Goal: Communication & Community: Answer question/provide support

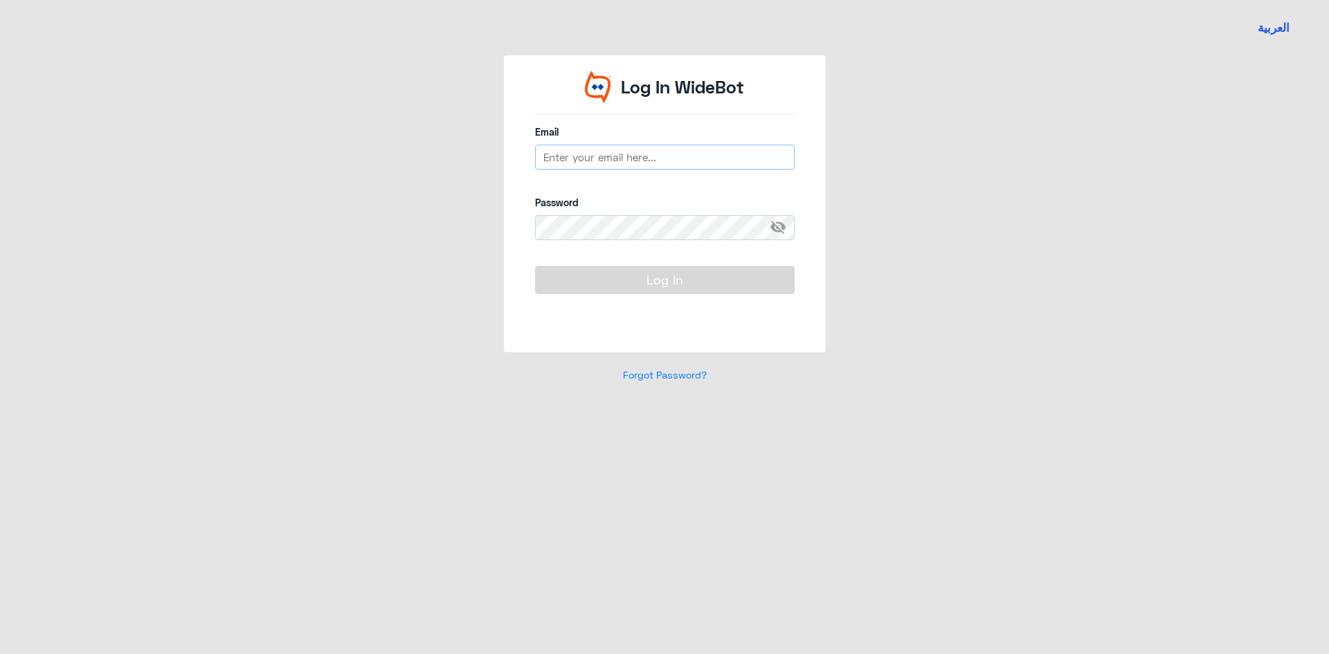
type input "[EMAIL_ADDRESS][DOMAIN_NAME]"
click at [691, 287] on button "Log In" at bounding box center [665, 280] width 260 height 28
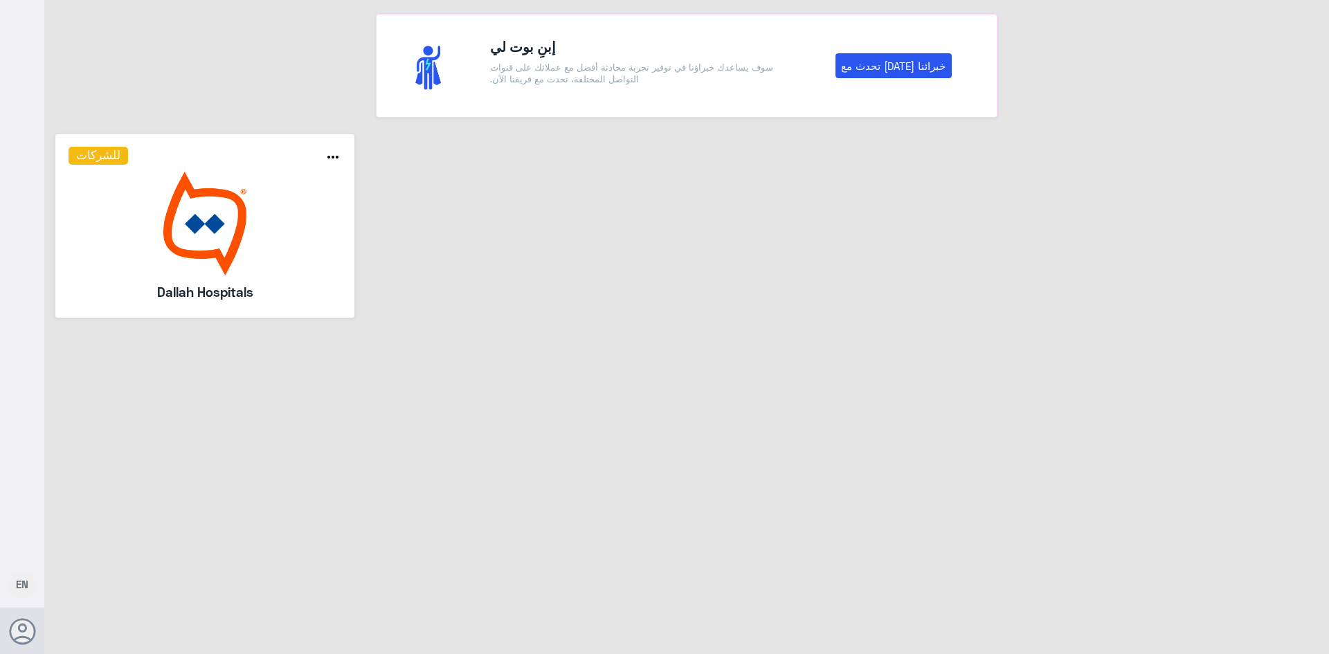
click at [199, 206] on img at bounding box center [205, 224] width 273 height 104
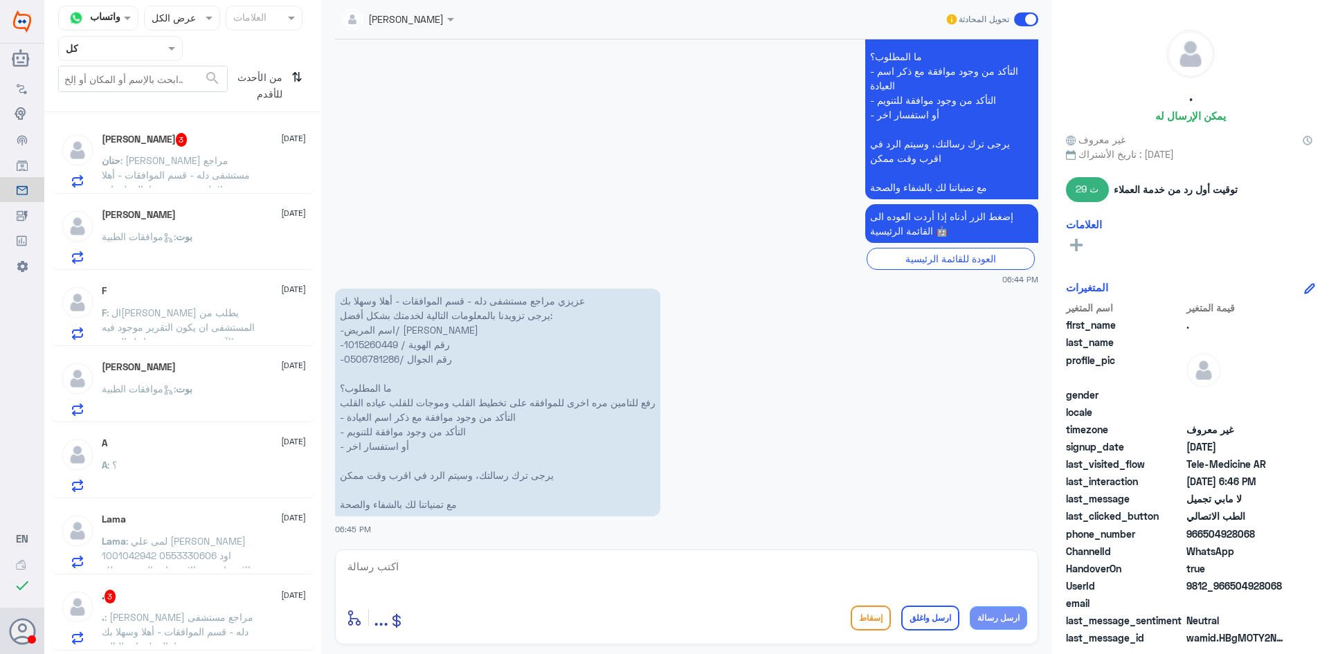
click at [197, 162] on span ": [PERSON_NAME] مراجع مستشفى دله - قسم الموافقات - أهلا وسهلا بك يرجى تزويدنا ب…" at bounding box center [179, 254] width 154 height 201
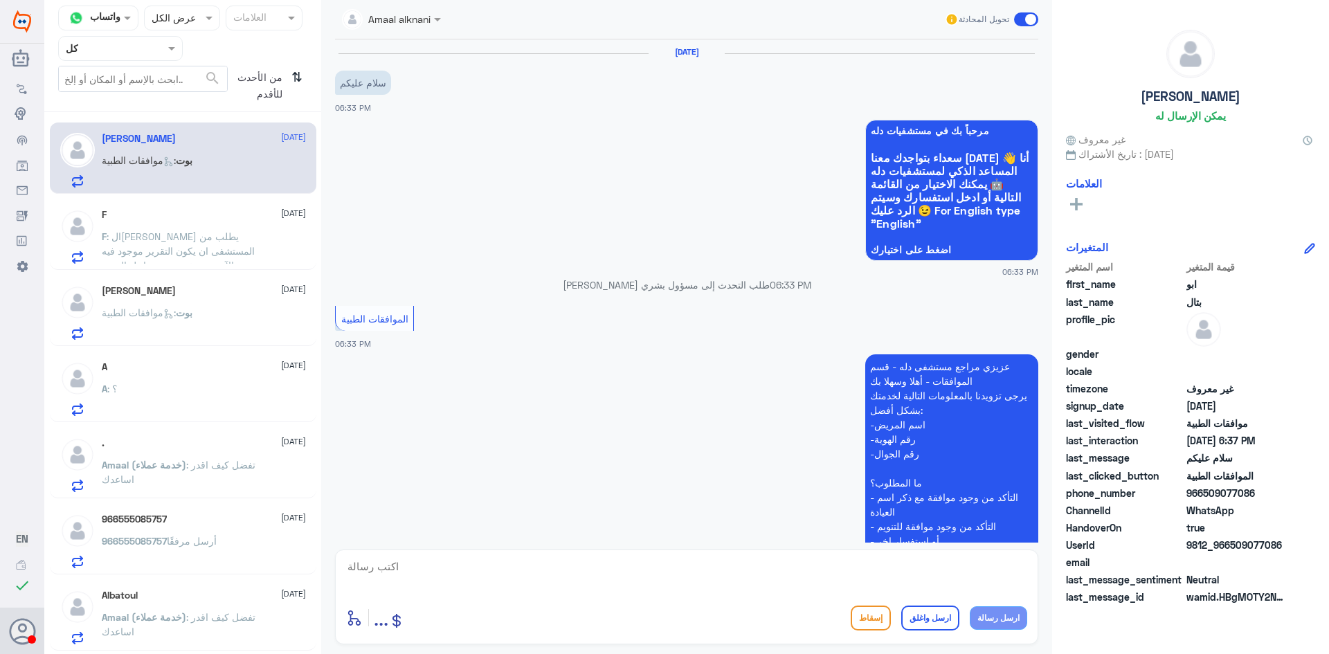
scroll to position [584, 0]
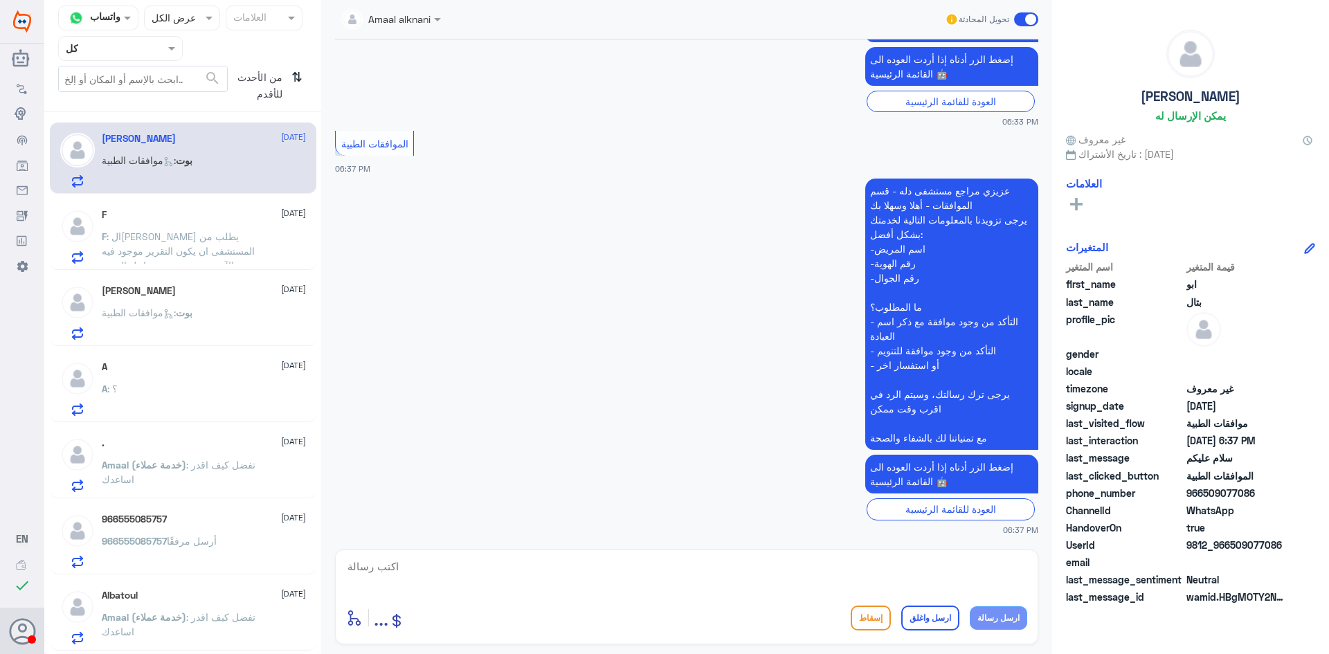
click at [228, 255] on span ": ال[PERSON_NAME] يطلب من المستشفى ان يكون التقرير موجود فيه الآم مو دوخه بس من…" at bounding box center [178, 251] width 153 height 41
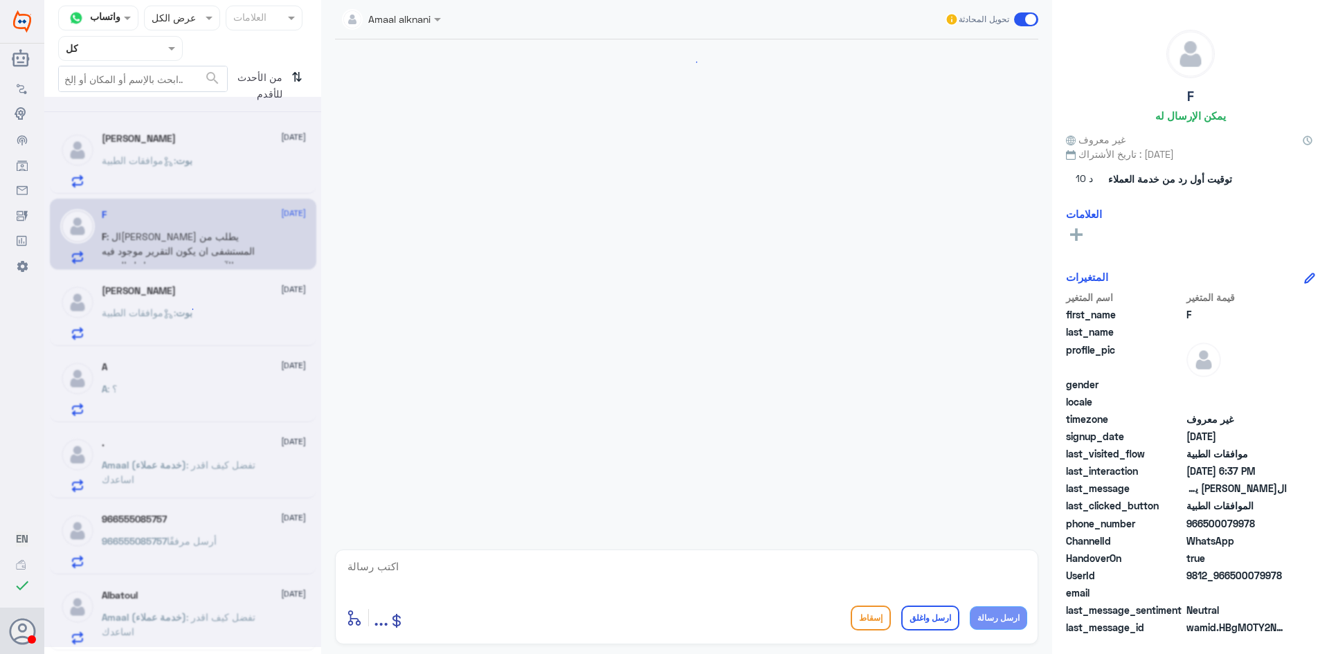
scroll to position [299, 0]
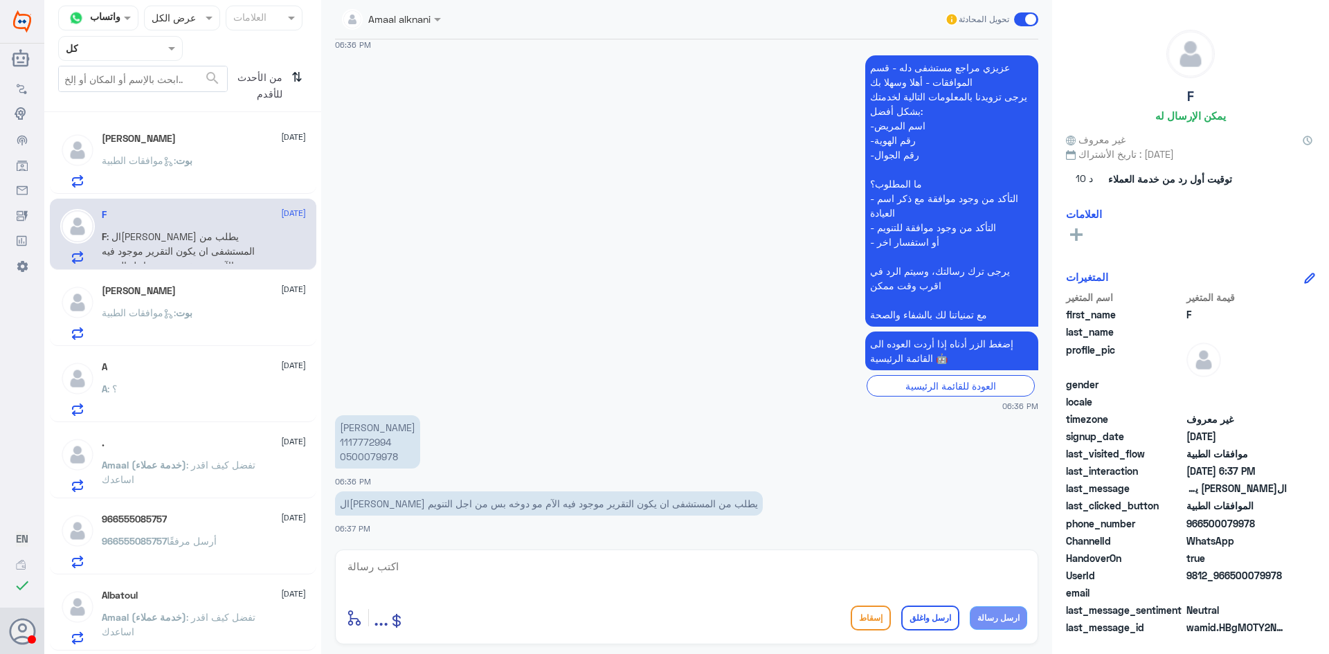
click at [208, 339] on div "بوت : موافقات الطبية" at bounding box center [204, 324] width 204 height 31
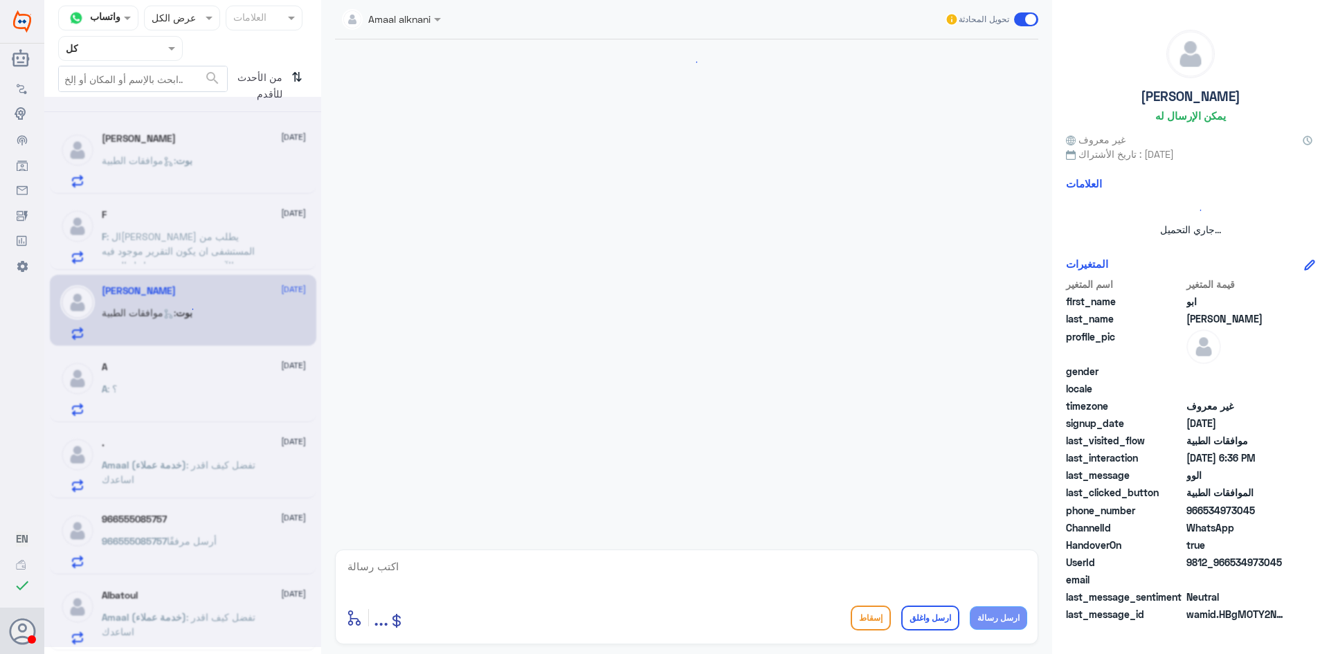
scroll to position [1291, 0]
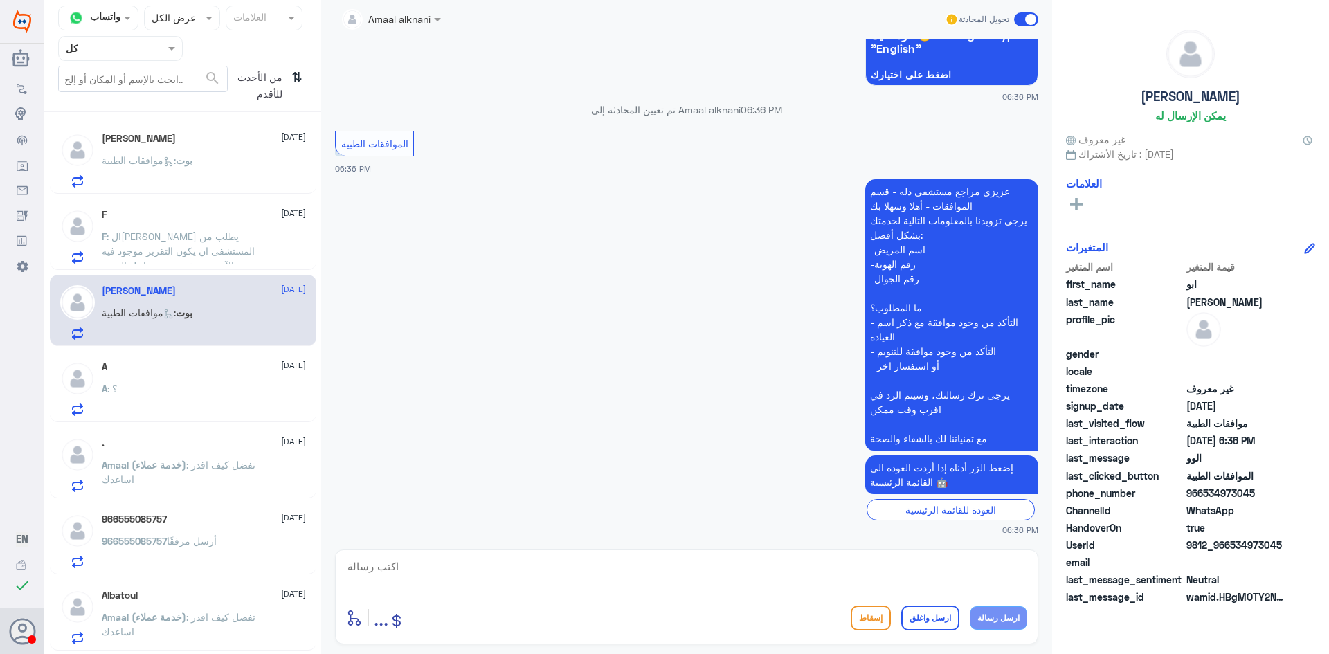
click at [229, 390] on div "A : ؟" at bounding box center [204, 400] width 204 height 31
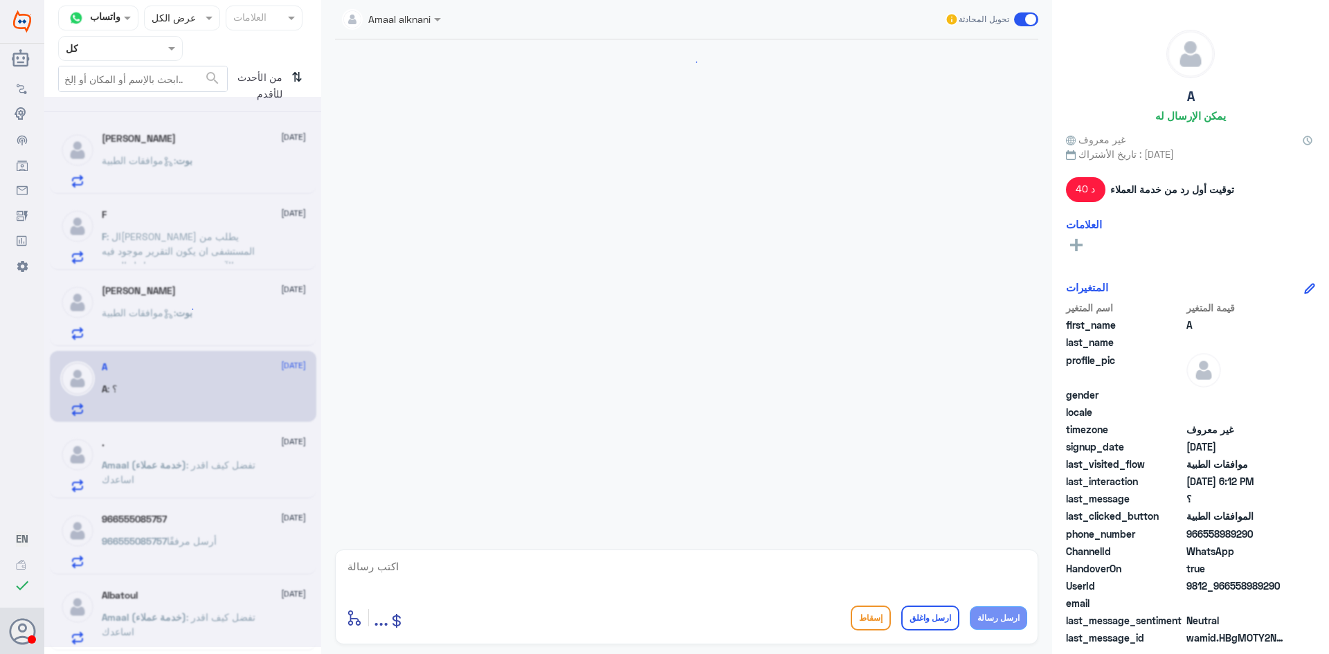
scroll to position [412, 0]
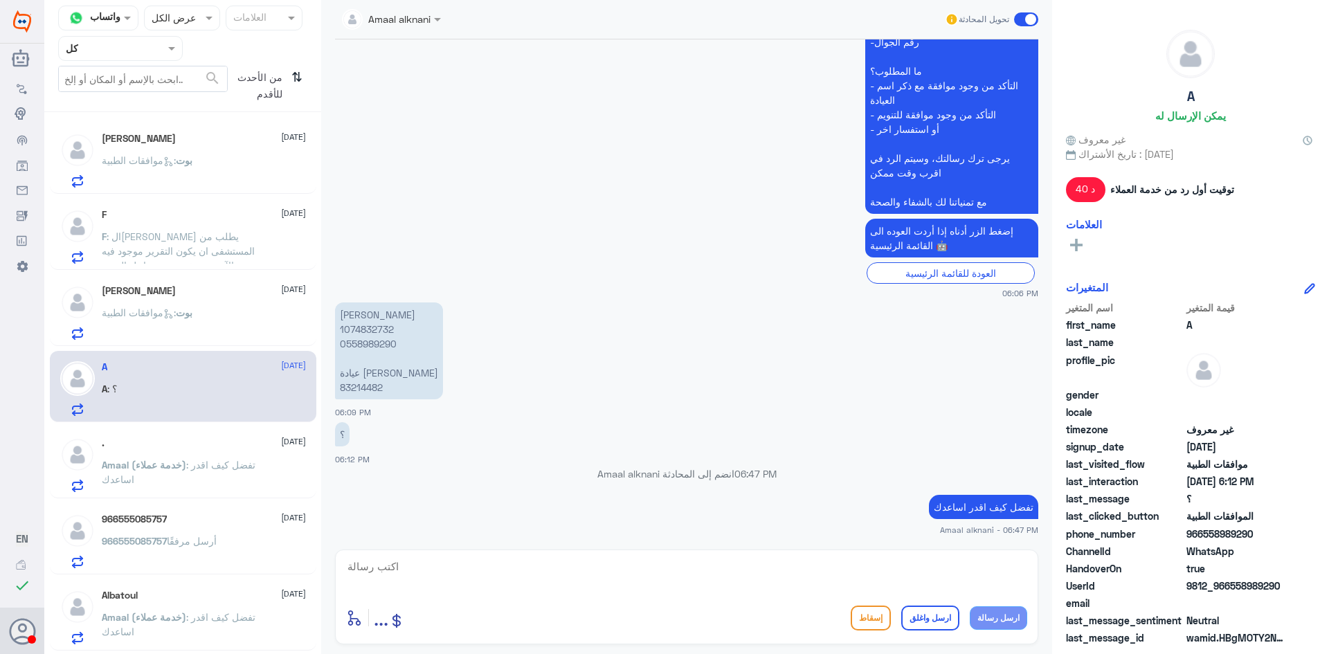
click at [221, 467] on span ": تفضل كيف اقدر اساعدك" at bounding box center [179, 472] width 154 height 26
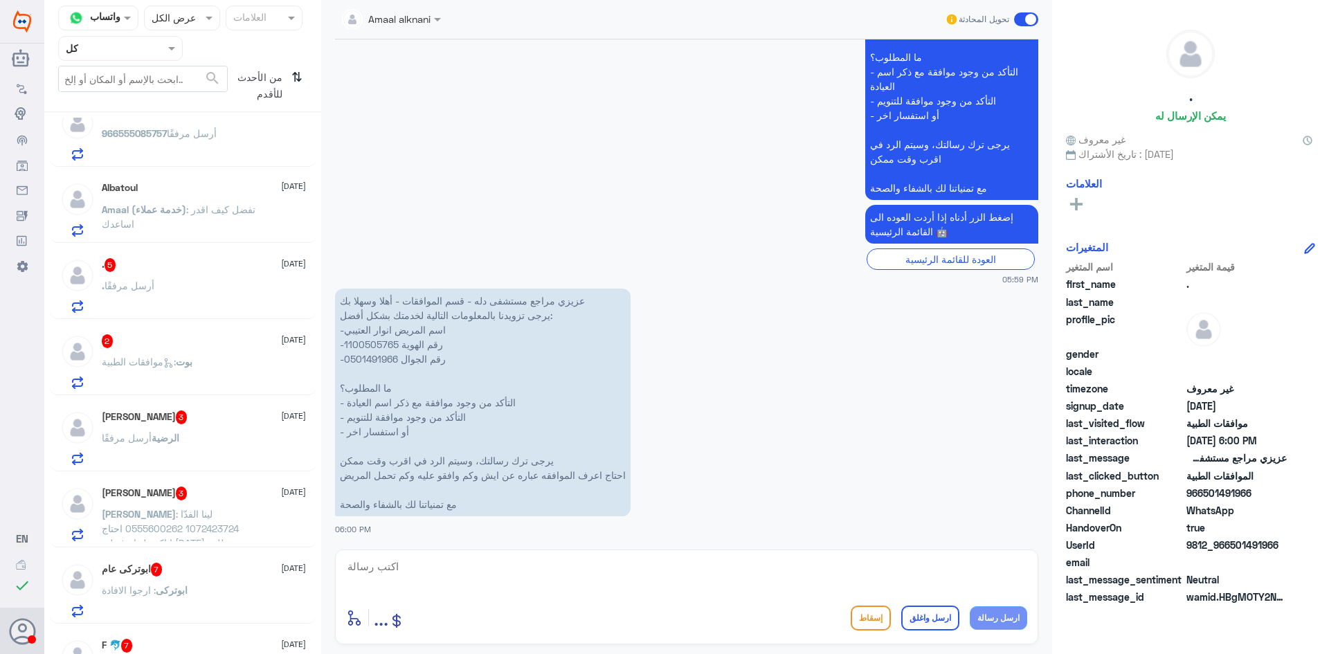
scroll to position [485, 0]
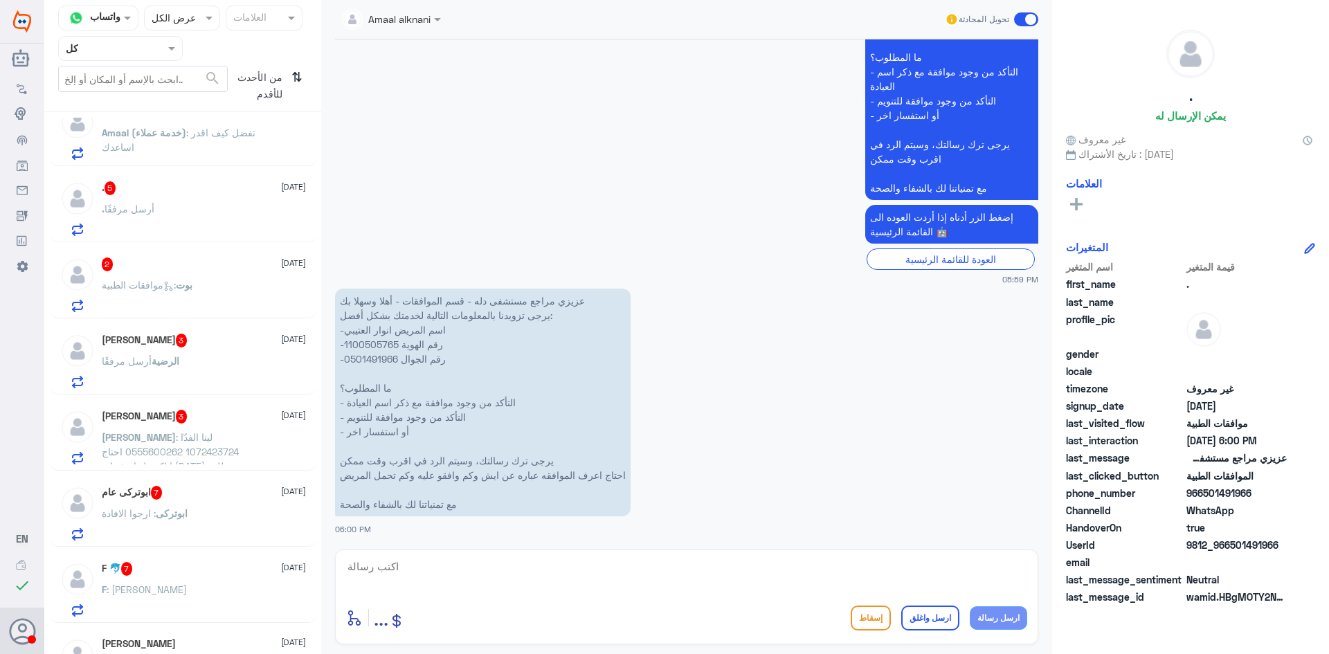
click at [219, 208] on div ". أرسل مرفقًا" at bounding box center [204, 220] width 204 height 31
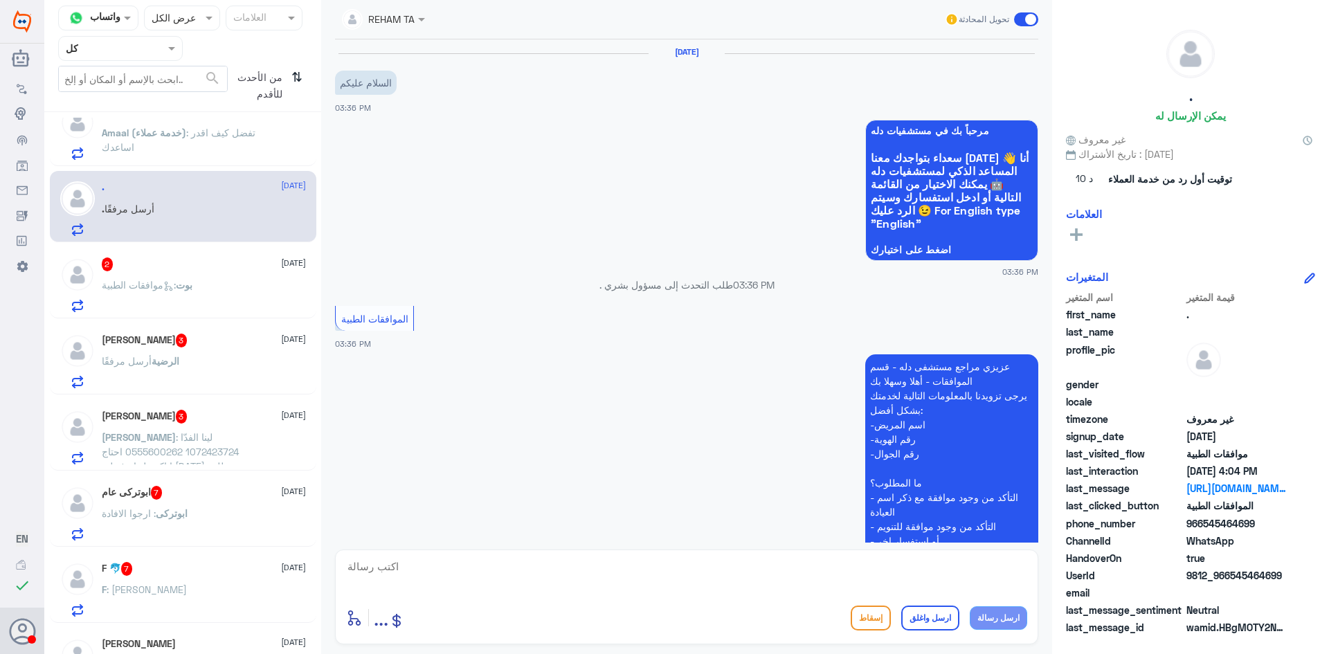
scroll to position [711, 0]
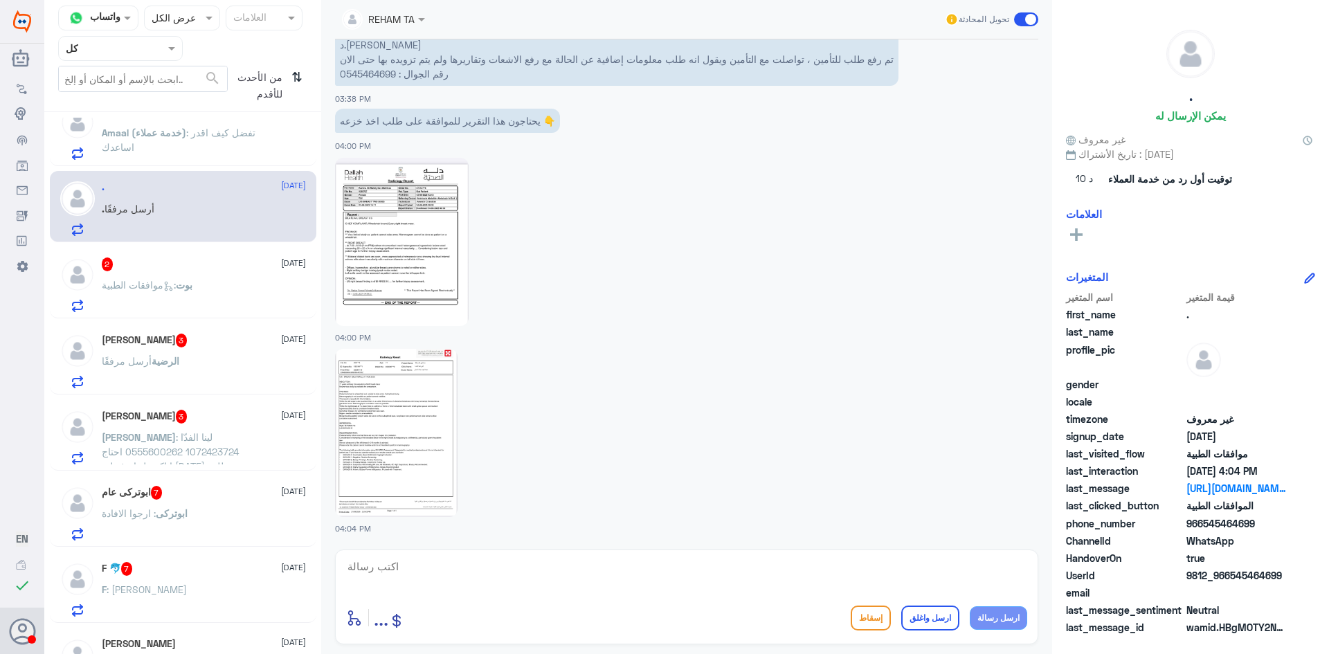
click at [203, 303] on div "بوت : موافقات الطبية" at bounding box center [204, 296] width 204 height 31
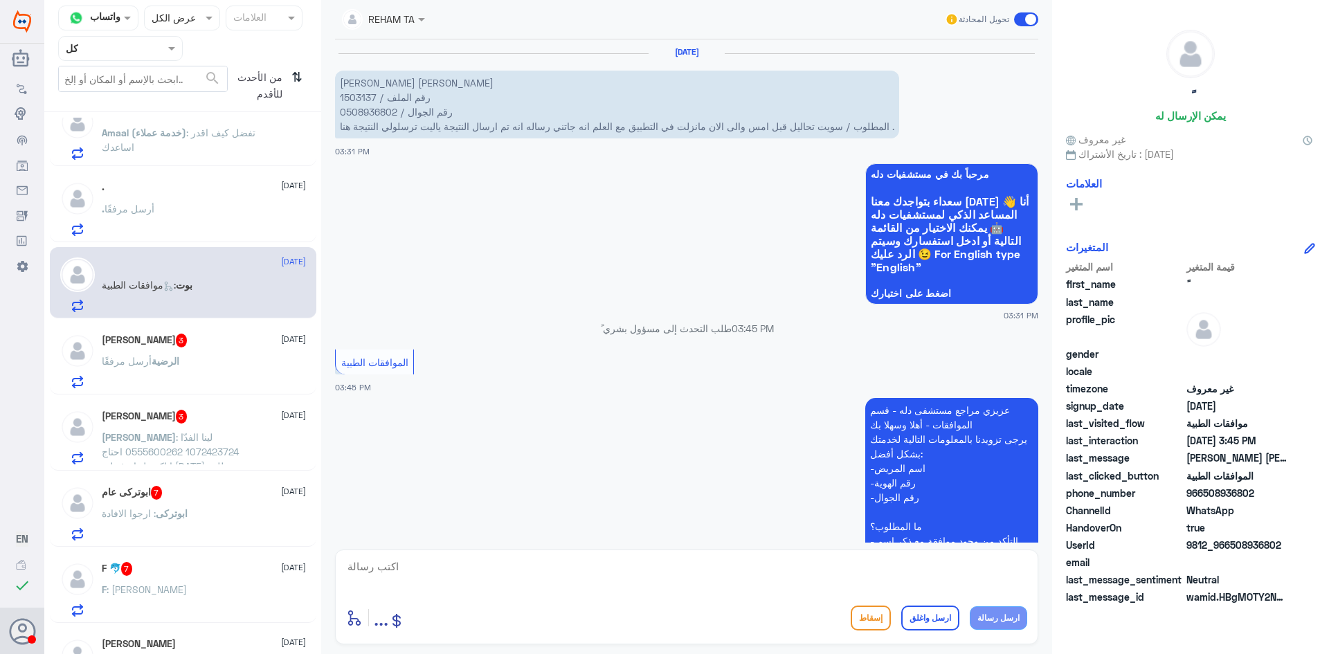
scroll to position [219, 0]
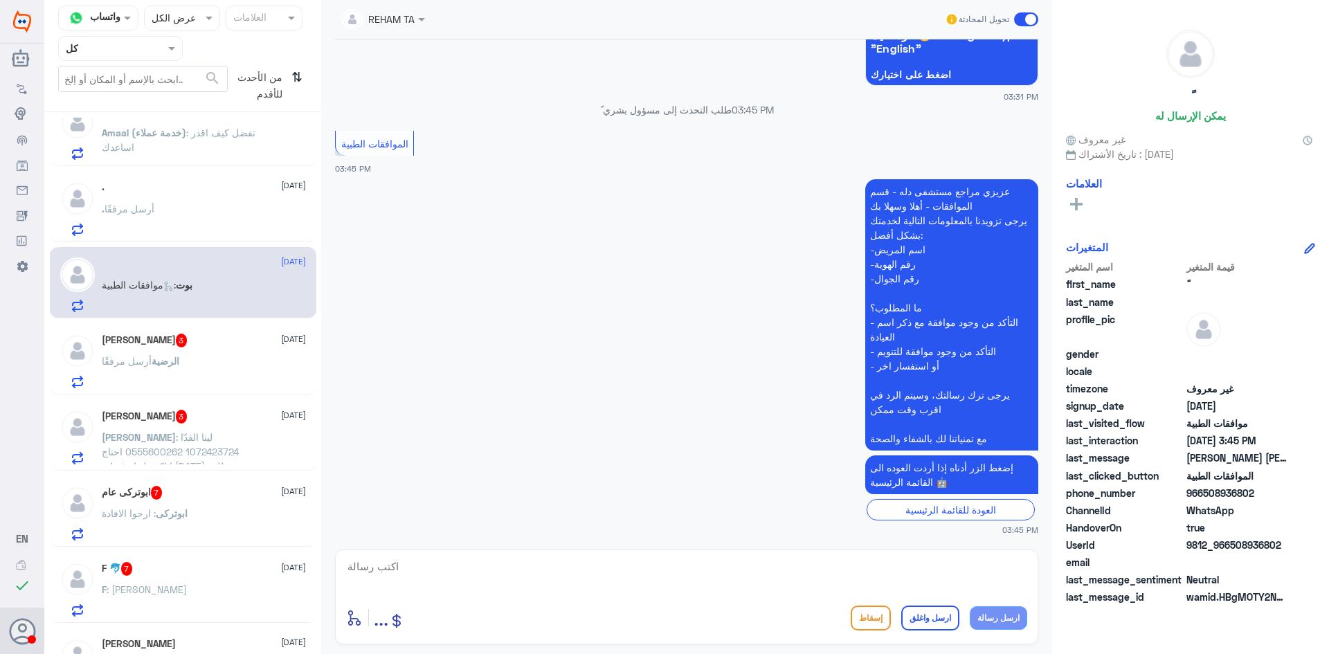
click at [226, 372] on div "الرضية أرسل مرفقًا" at bounding box center [204, 372] width 204 height 31
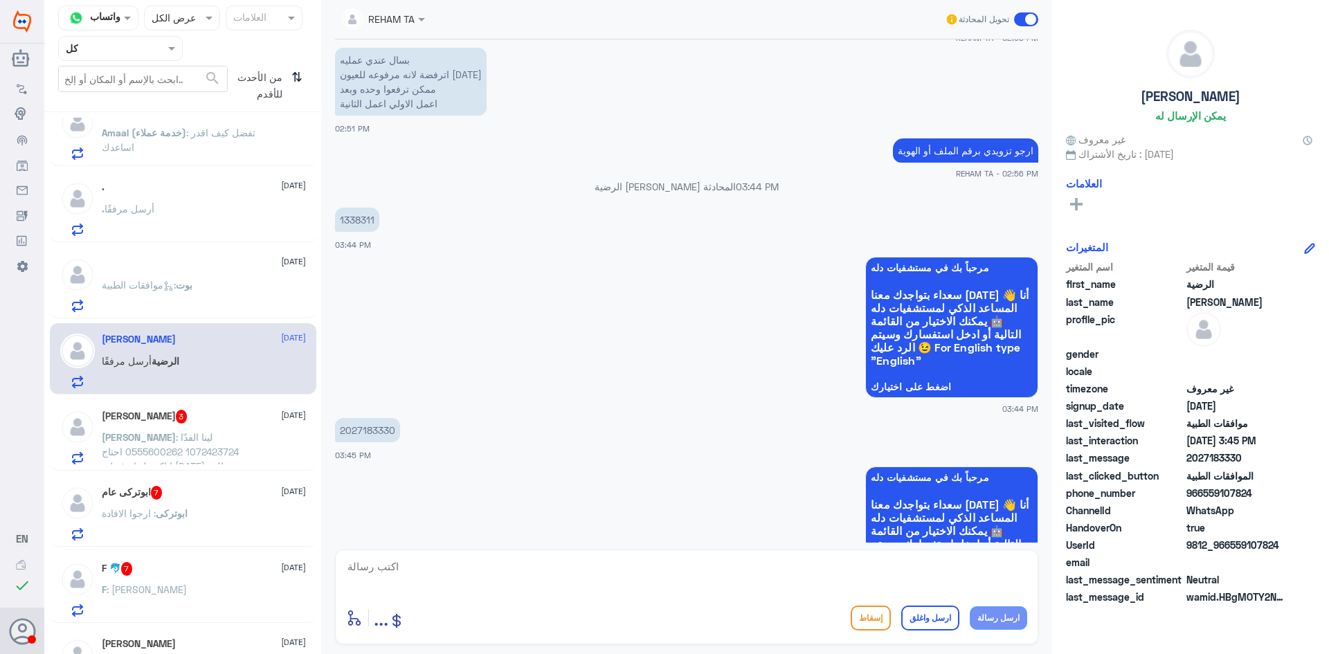
scroll to position [720, 0]
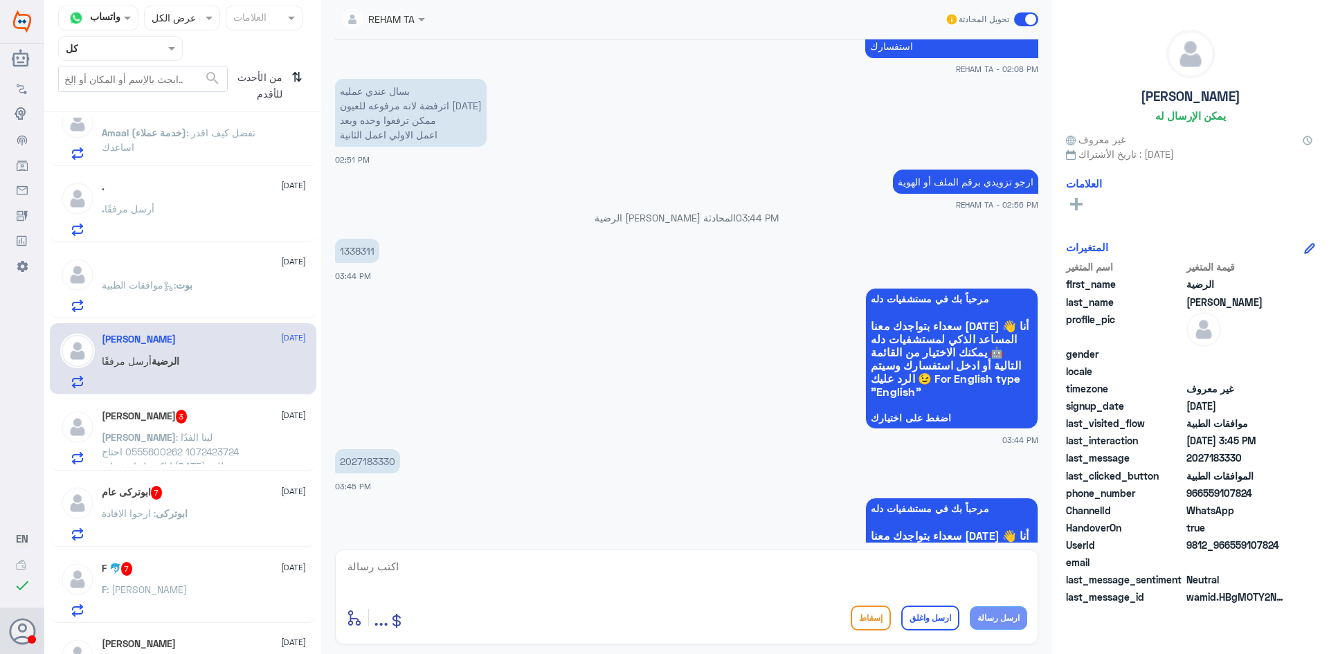
click at [132, 435] on span ": لينا الفدّا 1072423724 0555600262 احتاج اتاكد هل انرفع لي [DATE] طلب موافقة ؟" at bounding box center [170, 458] width 137 height 55
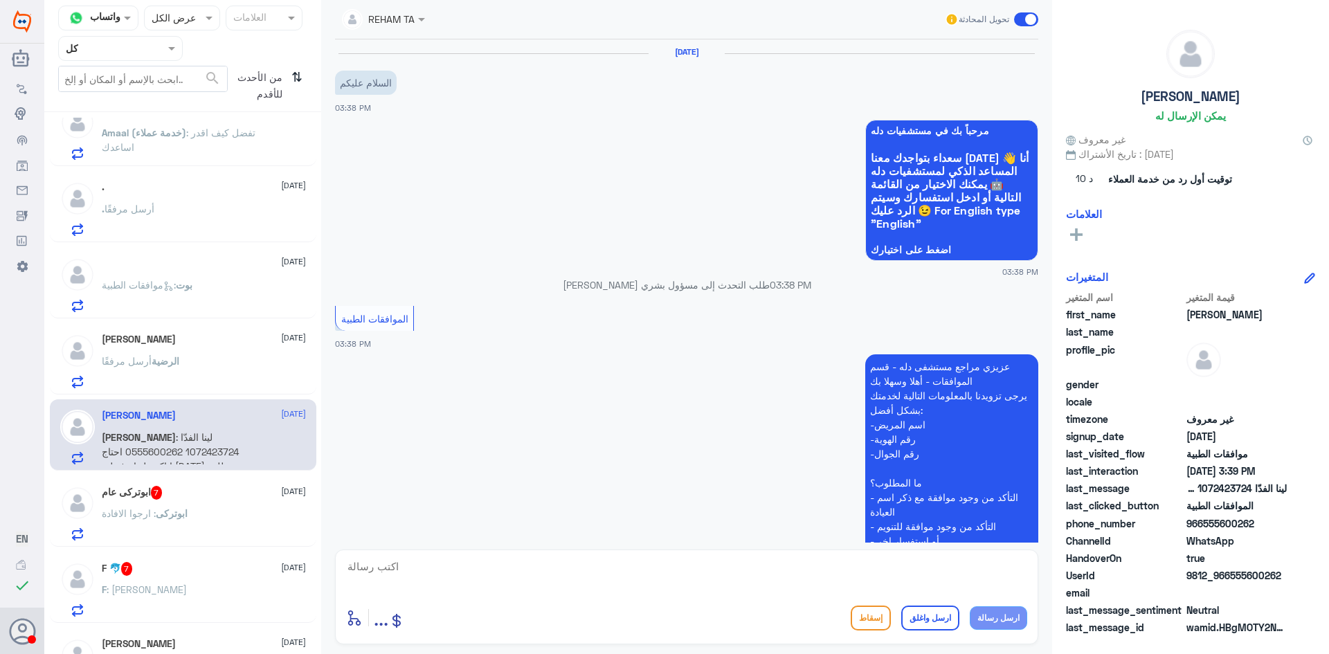
scroll to position [309, 0]
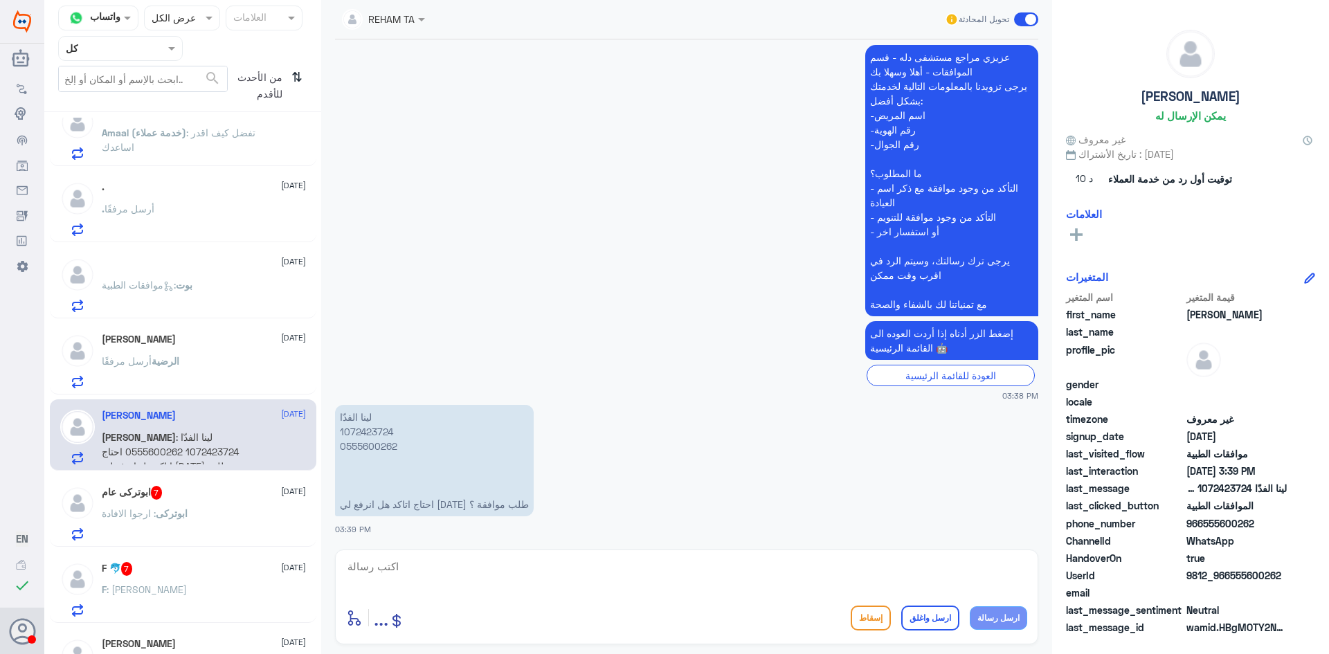
click at [359, 431] on p "لينا الفدّا 1072423724 0555600262 احتاج اتاكد هل انرفع لي [DATE] طلب موافقة ؟" at bounding box center [434, 460] width 199 height 111
copy p "1072423724"
click at [213, 489] on div "ابوتركى عام 7 [DATE]" at bounding box center [204, 493] width 204 height 14
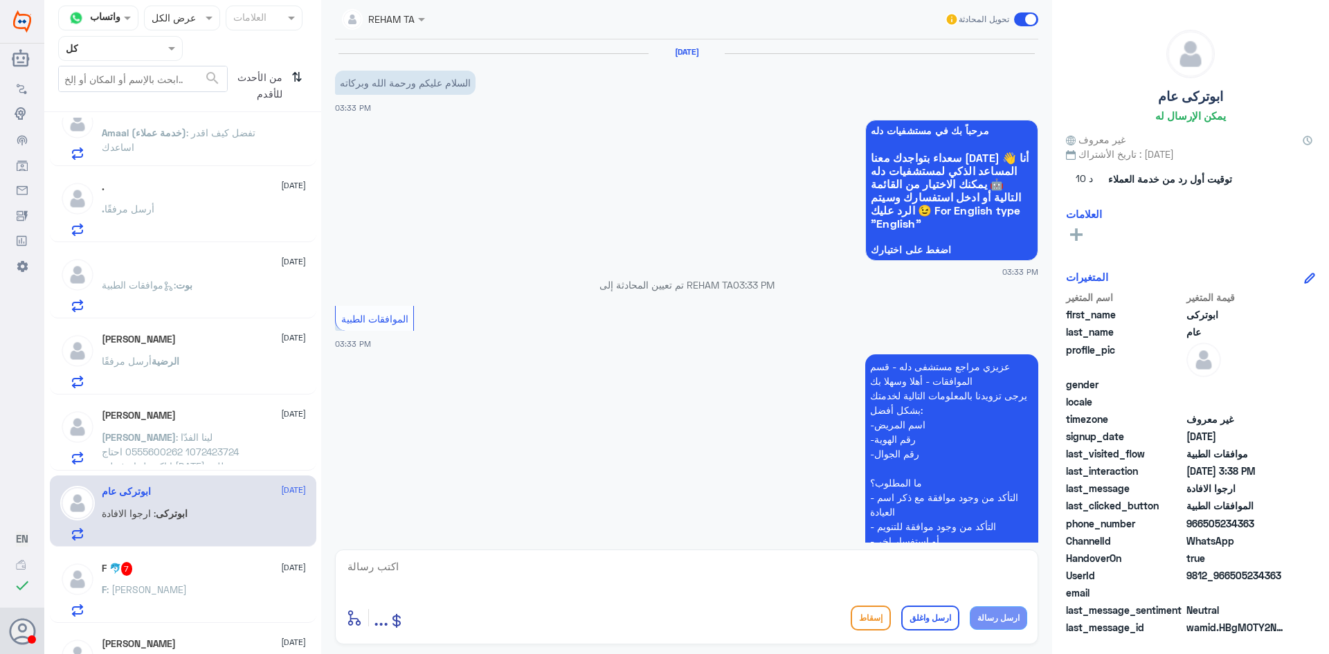
scroll to position [498, 0]
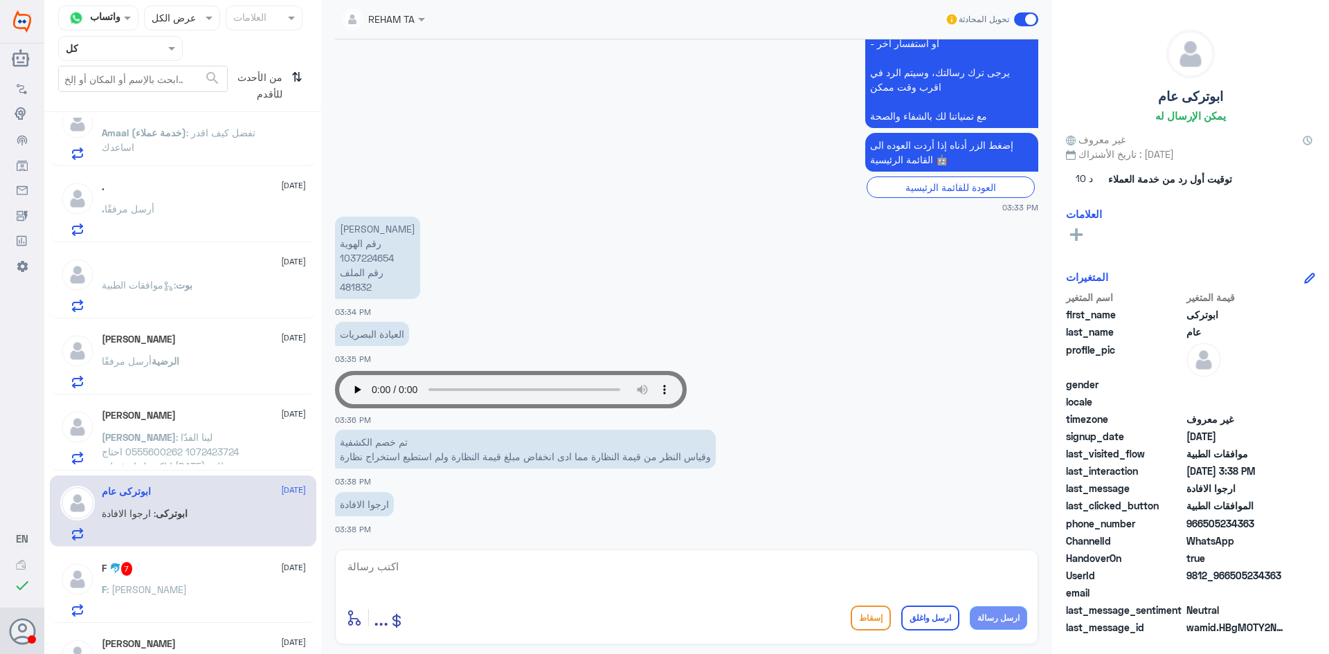
click at [253, 585] on div "F 🐬 7 [DATE] F : [PERSON_NAME]" at bounding box center [204, 589] width 204 height 55
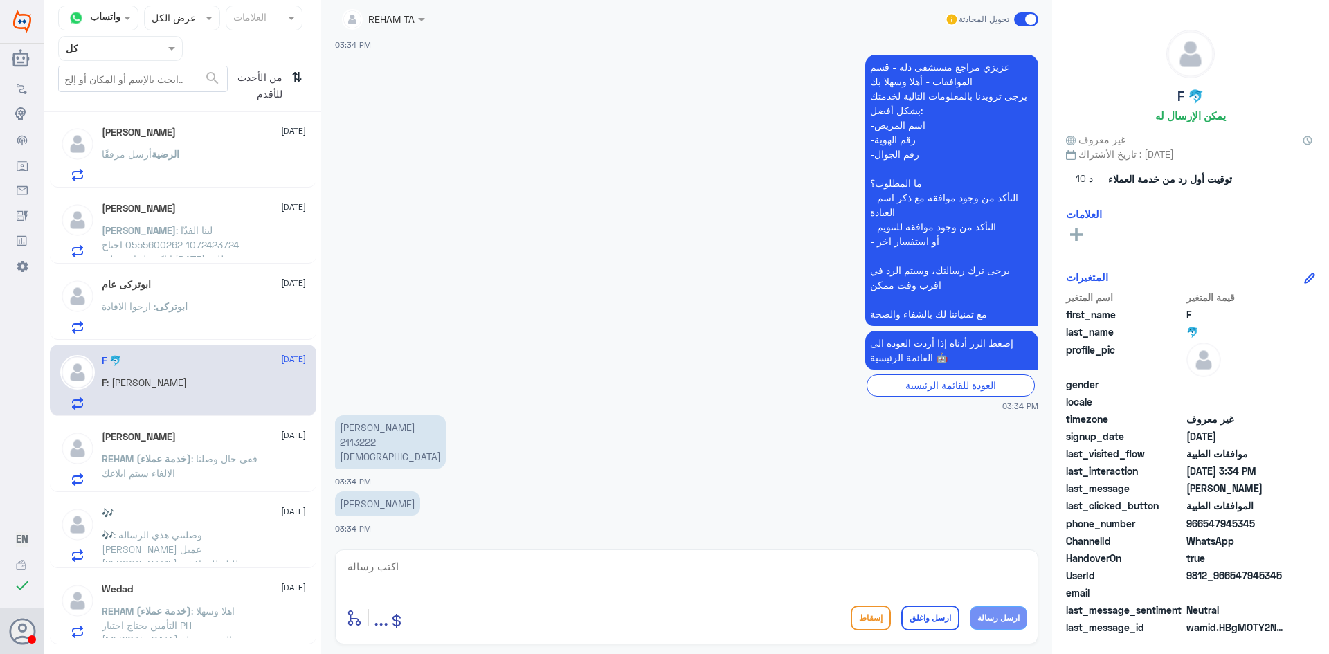
scroll to position [692, 0]
click at [272, 476] on div "REHAM (خدمة عملاء) : ففي حال وصلنا الالغاء سيتم ابلاغك" at bounding box center [204, 469] width 204 height 31
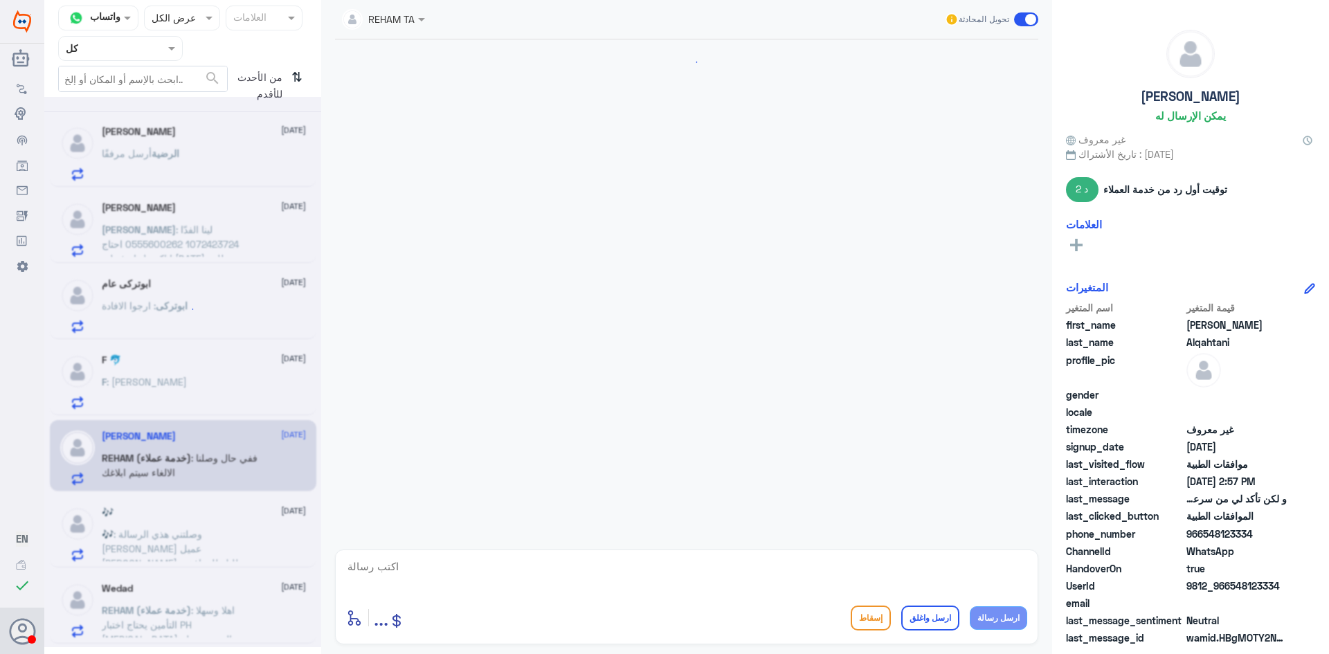
scroll to position [1376, 0]
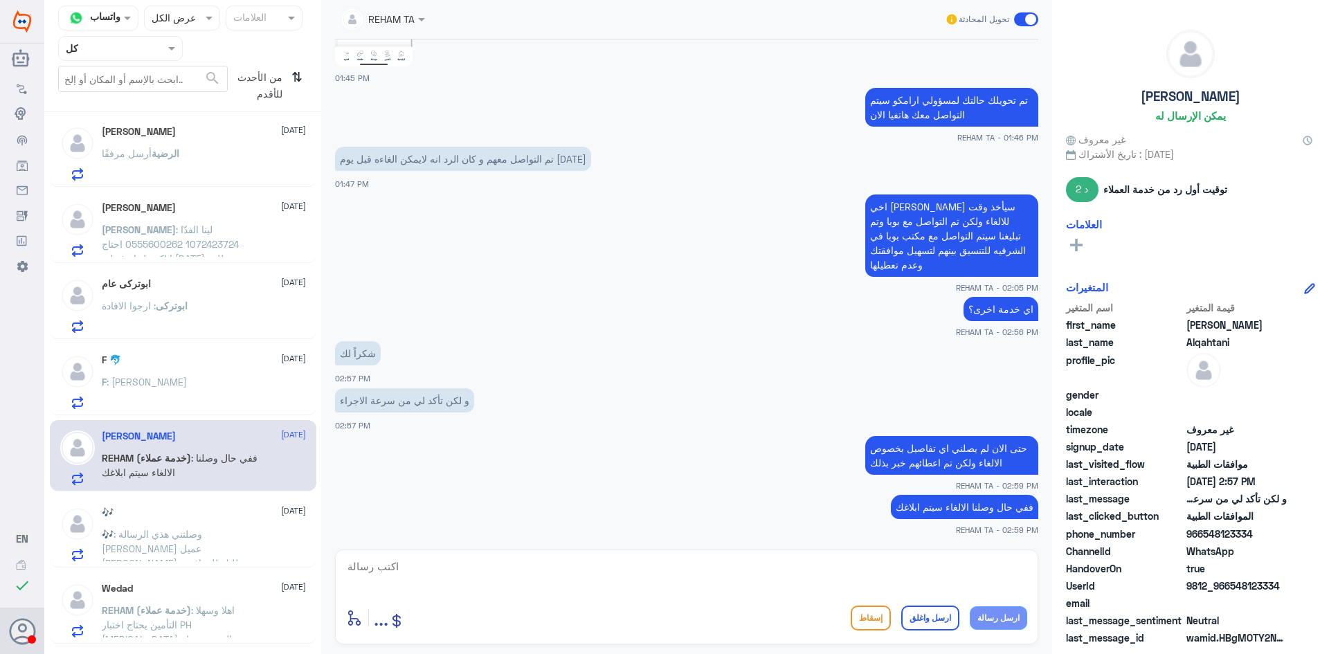
click at [262, 520] on div "🎶 [DATE] 🎶 : وصلتني هذي الرسالة [PERSON_NAME] عميل [PERSON_NAME]، طلبك للموافقة…" at bounding box center [204, 534] width 204 height 55
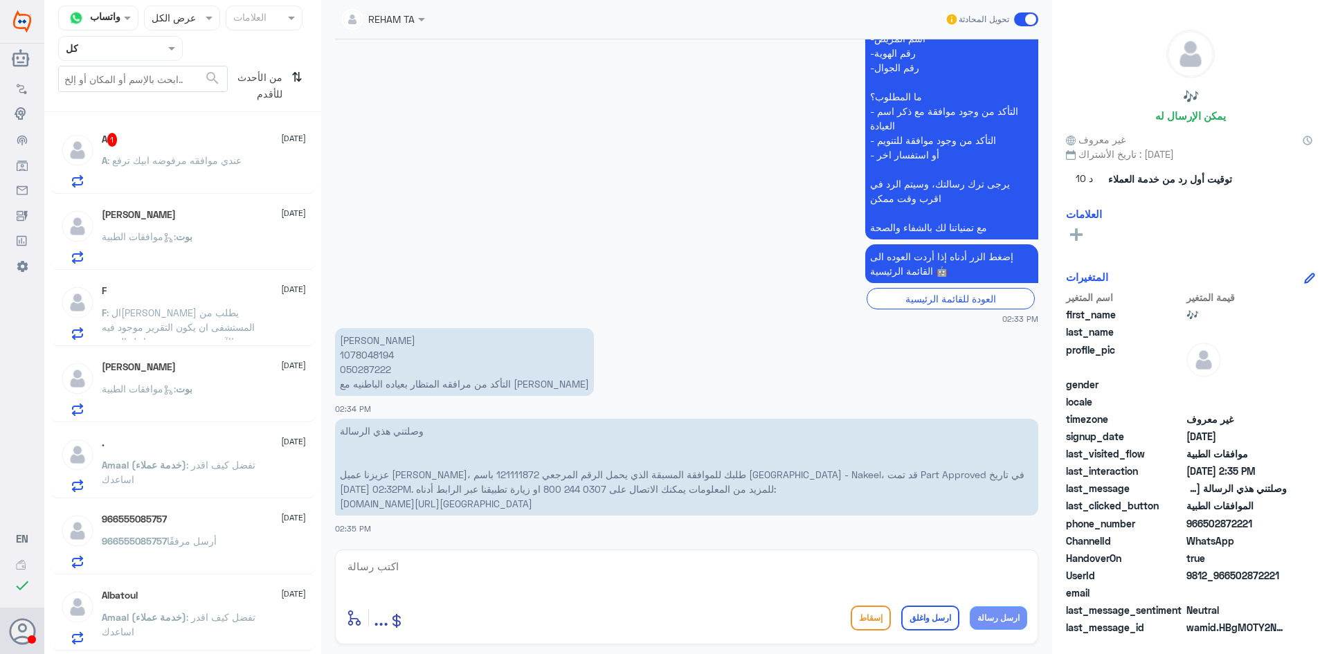
click at [237, 182] on p "A : عندي موافقه مرفوضه ابيك ترفع" at bounding box center [172, 170] width 140 height 35
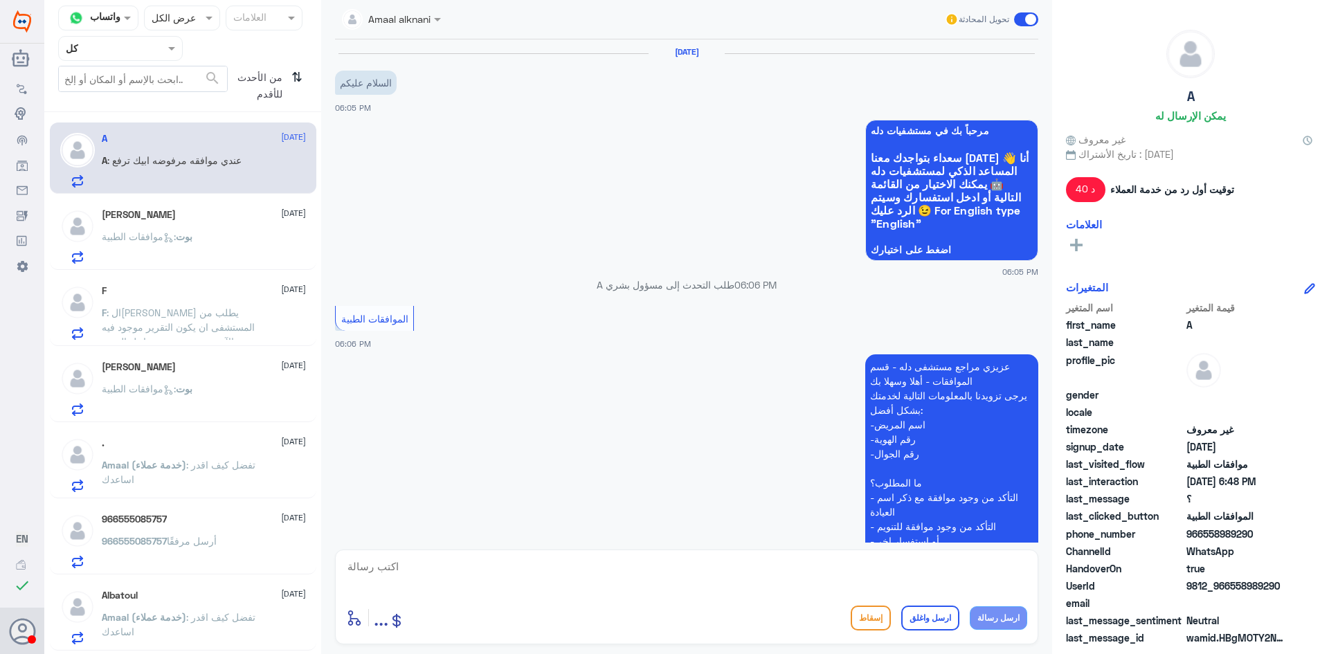
scroll to position [460, 0]
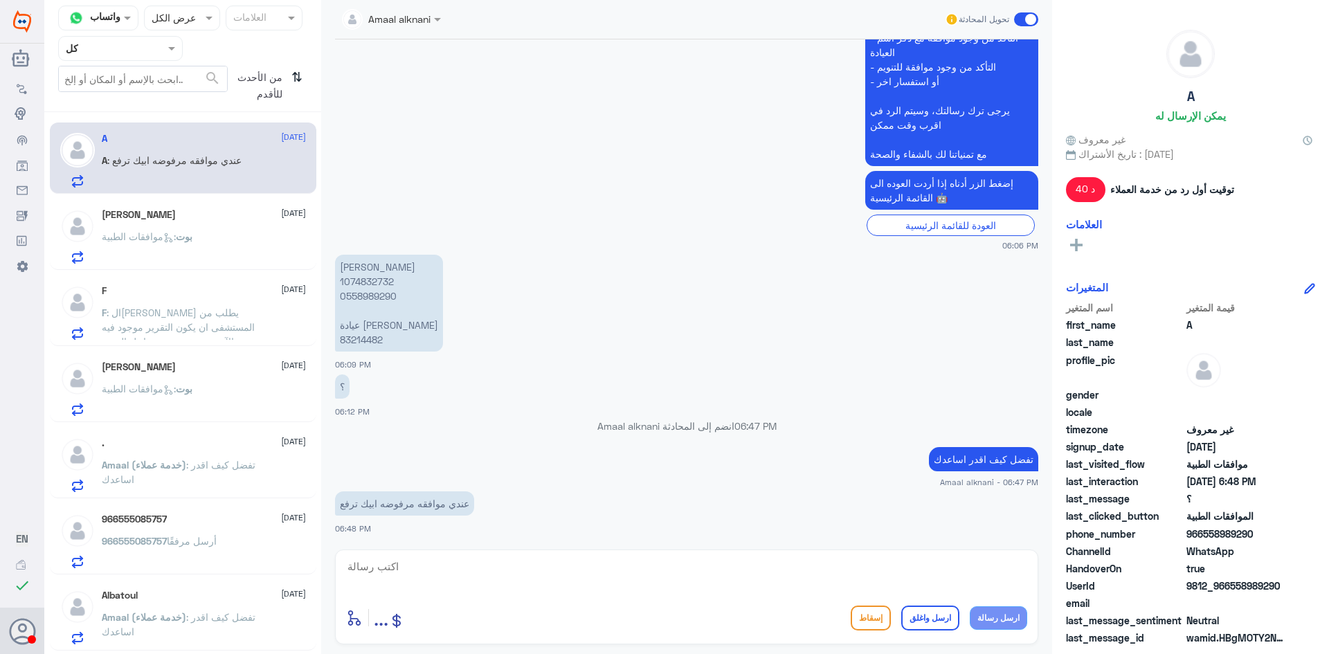
click at [361, 282] on p "[PERSON_NAME] 1074832732 0558989290 عيادة [PERSON_NAME] 83214482" at bounding box center [389, 303] width 108 height 97
